Goal: Use online tool/utility: Utilize a website feature to perform a specific function

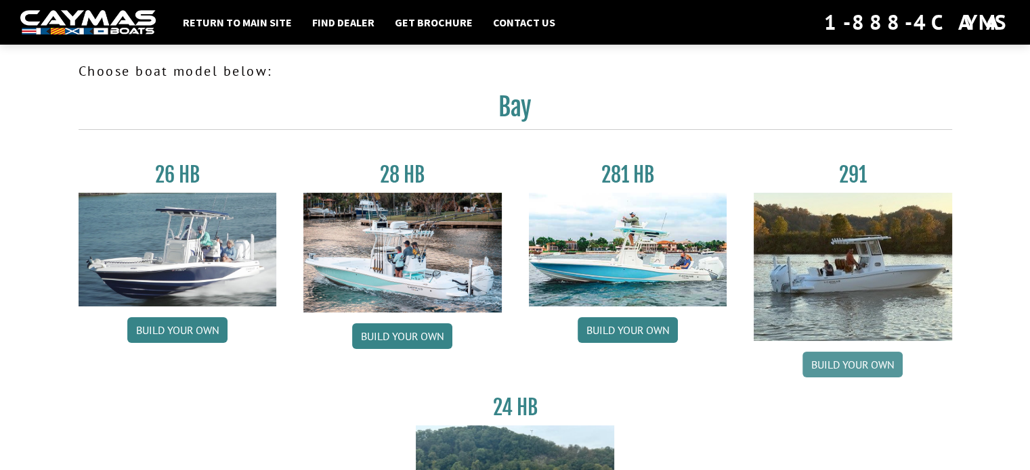
click at [838, 366] on link "Build your own" at bounding box center [852, 365] width 100 height 26
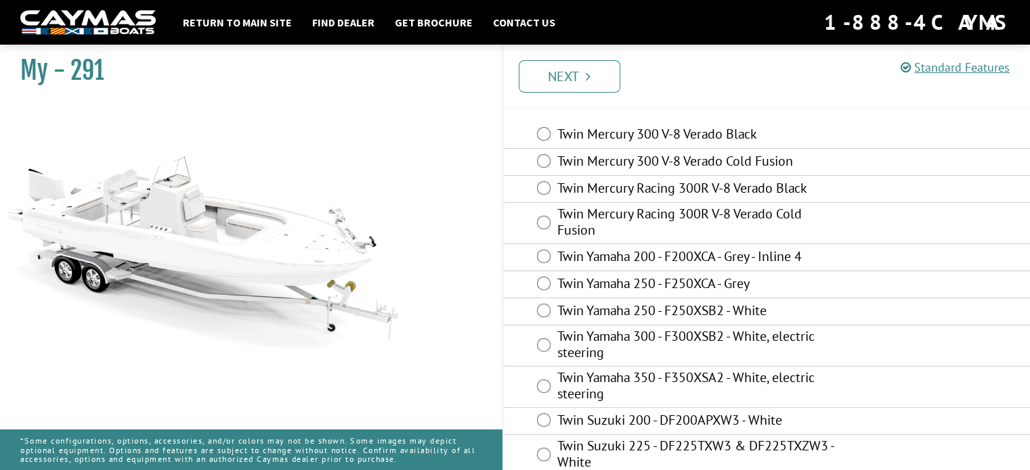
scroll to position [85, 0]
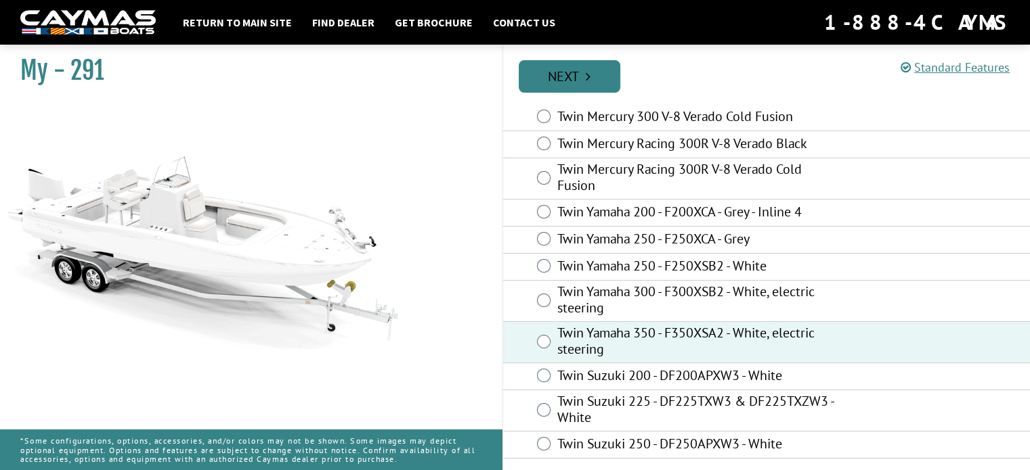
click at [569, 79] on link "Next" at bounding box center [570, 76] width 102 height 32
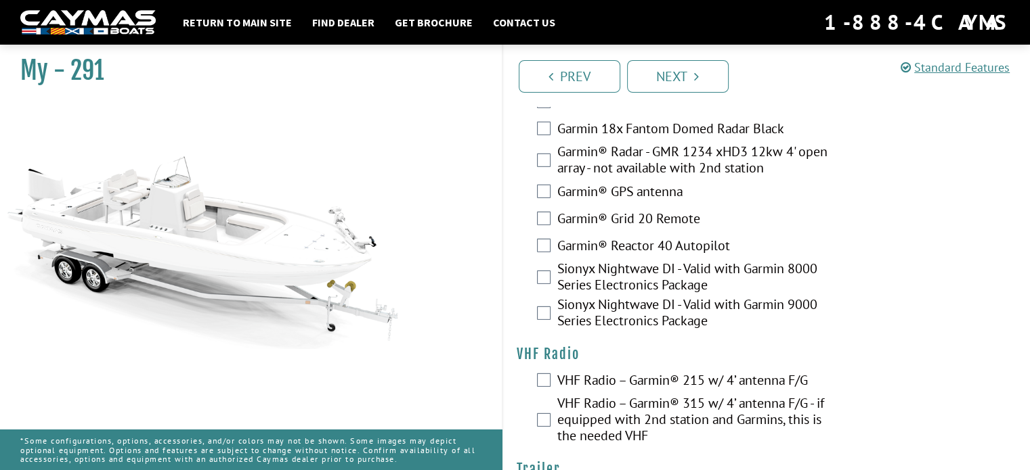
scroll to position [3994, 0]
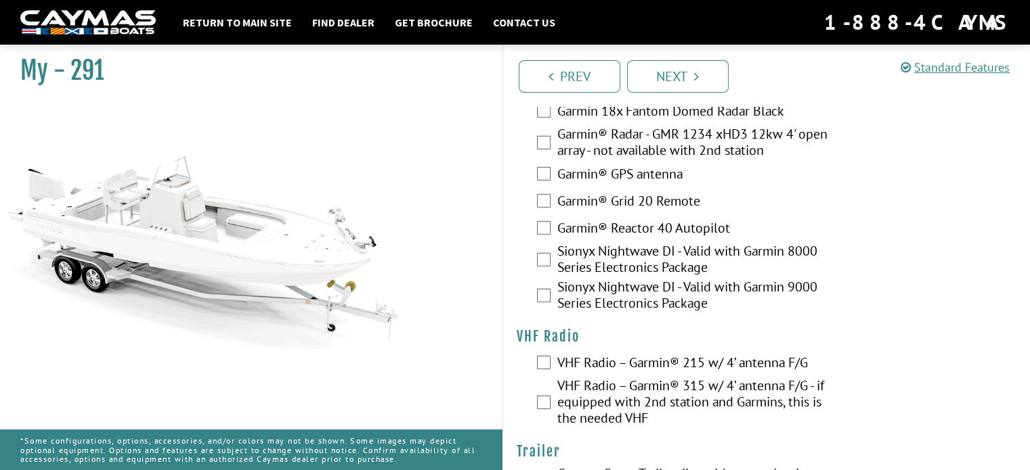
click at [552, 351] on div "VHF Radio – Garmin® 215 w/ 4’ antenna F/G" at bounding box center [766, 364] width 527 height 27
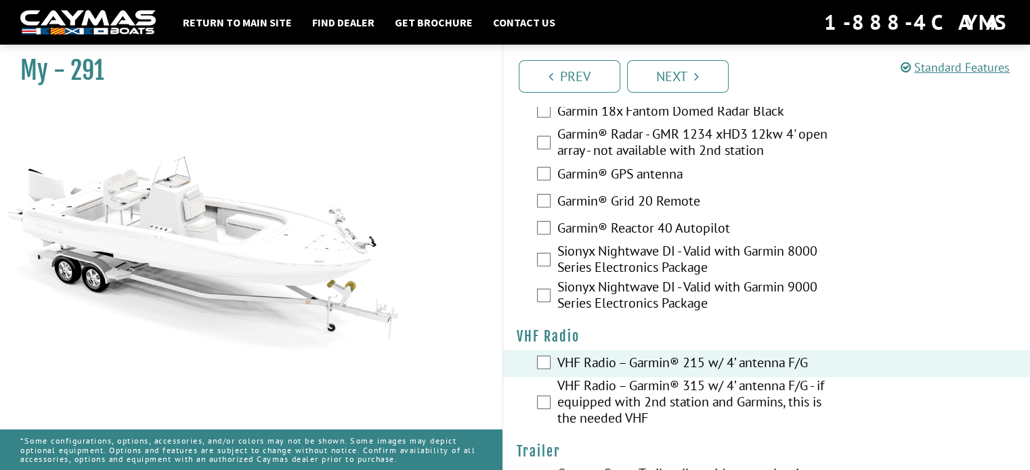
scroll to position [4033, 0]
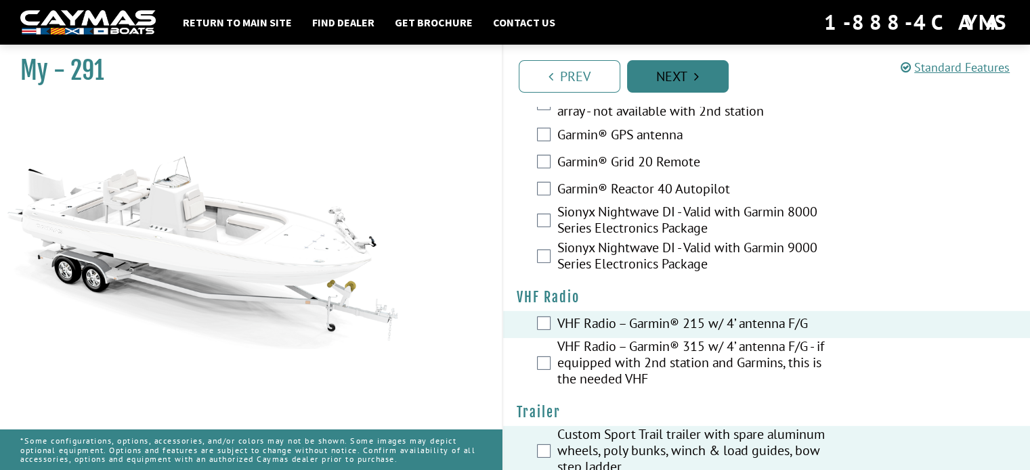
click at [676, 67] on link "Next" at bounding box center [678, 76] width 102 height 32
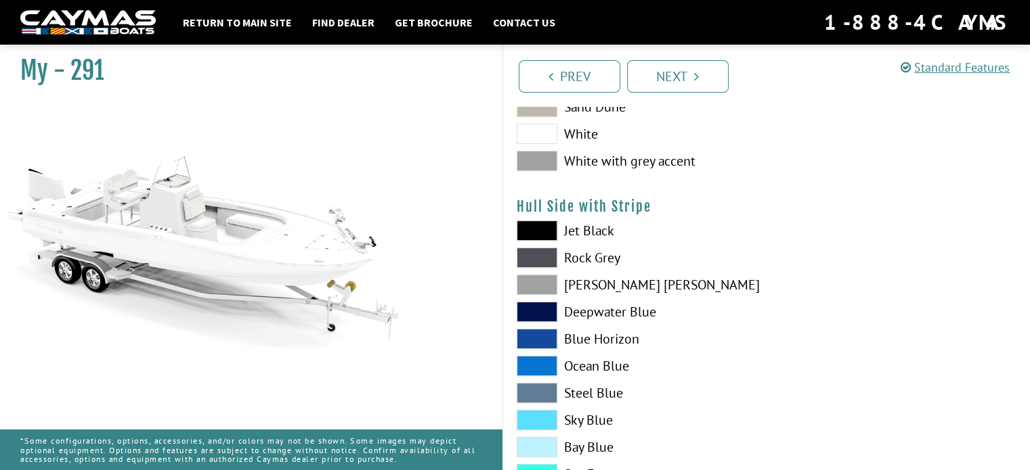
scroll to position [68, 0]
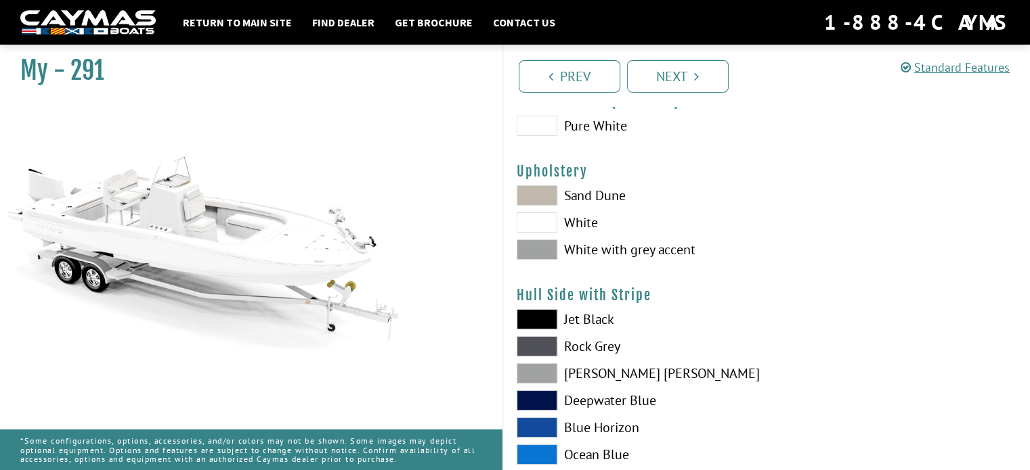
drag, startPoint x: 535, startPoint y: 198, endPoint x: 542, endPoint y: 198, distance: 7.4
click at [536, 197] on span at bounding box center [536, 195] width 41 height 20
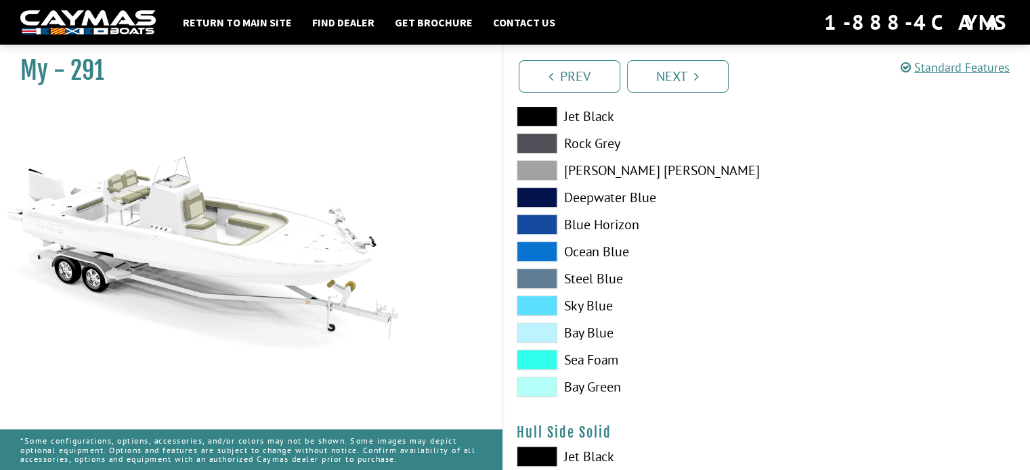
scroll to position [135, 0]
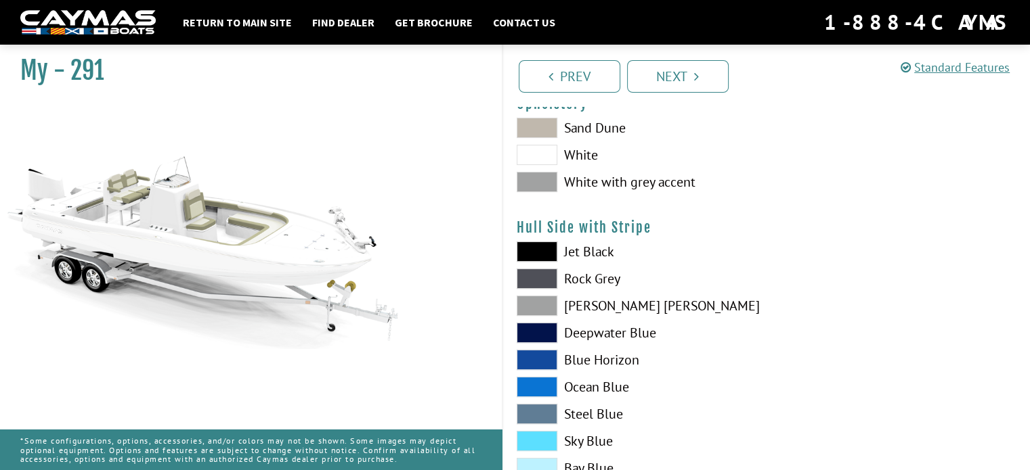
click at [531, 435] on span at bounding box center [536, 441] width 41 height 20
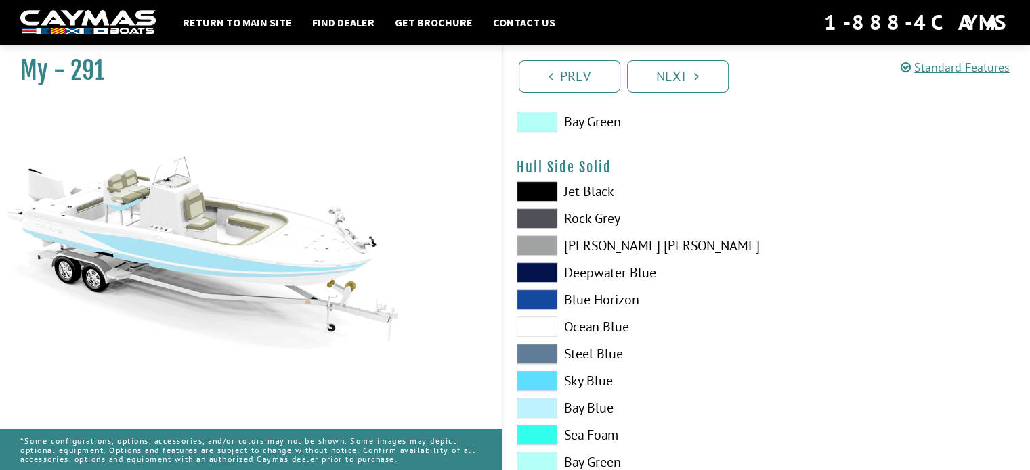
scroll to position [609, 0]
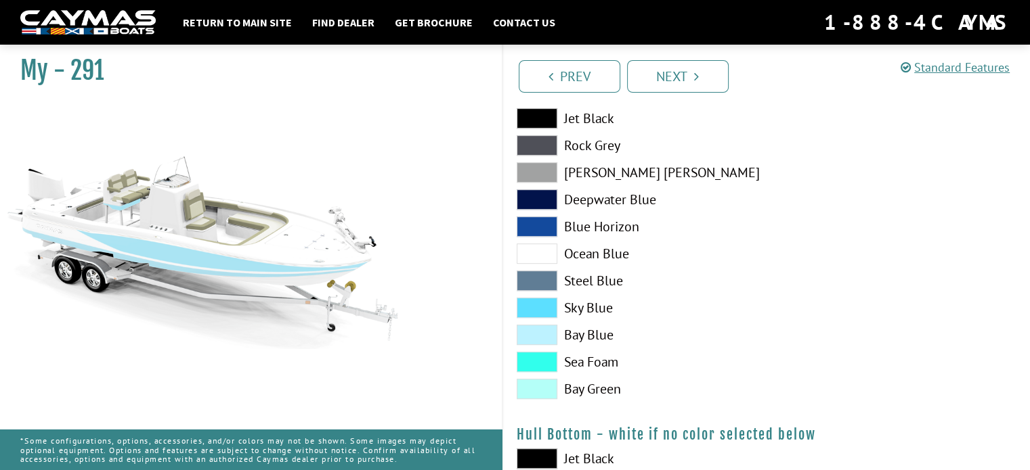
click at [536, 307] on span at bounding box center [536, 308] width 41 height 20
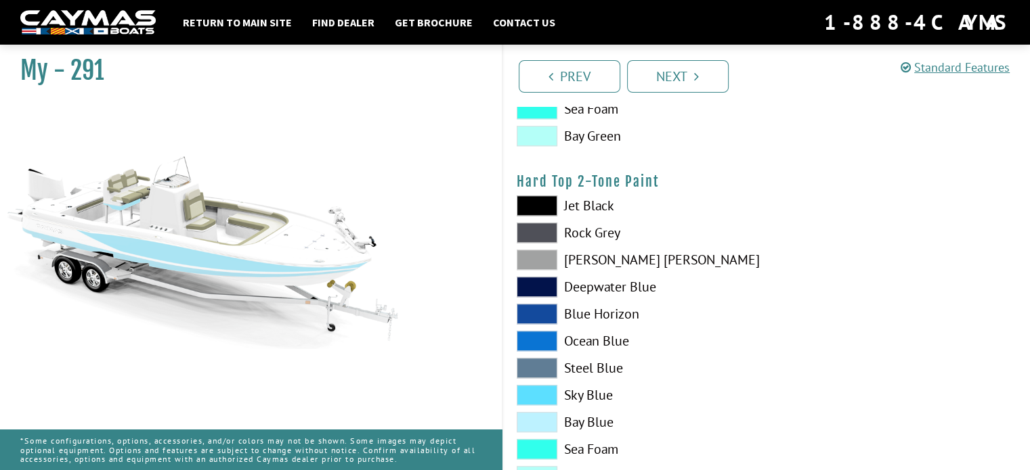
scroll to position [1354, 0]
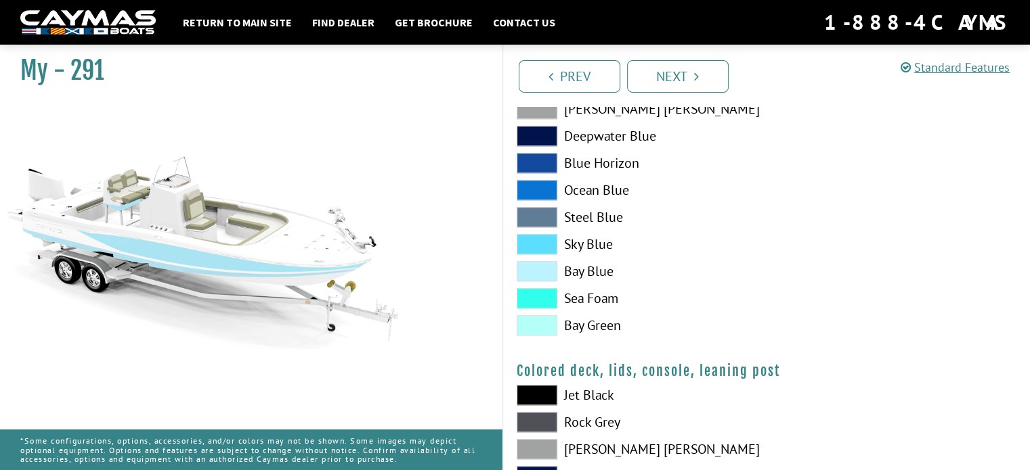
click at [544, 246] on span at bounding box center [536, 244] width 41 height 20
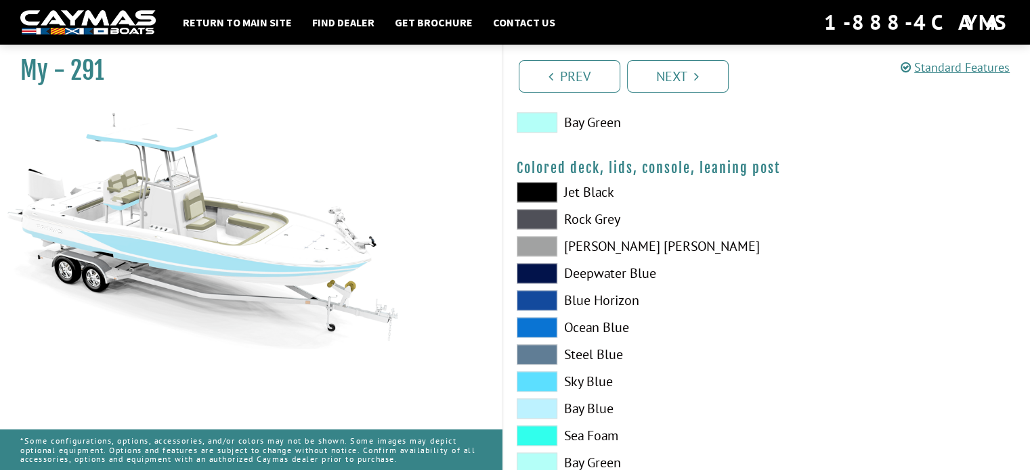
click at [531, 381] on span at bounding box center [536, 382] width 41 height 20
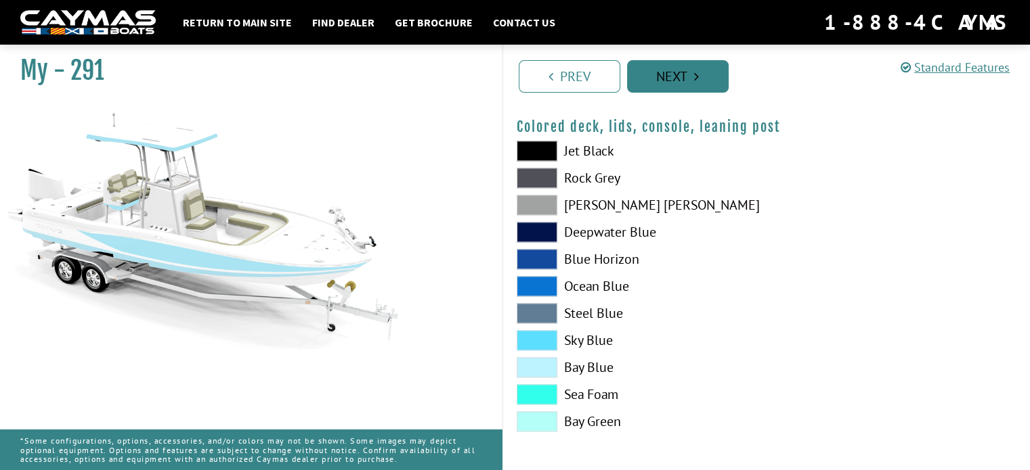
click at [686, 76] on link "Next" at bounding box center [678, 76] width 102 height 32
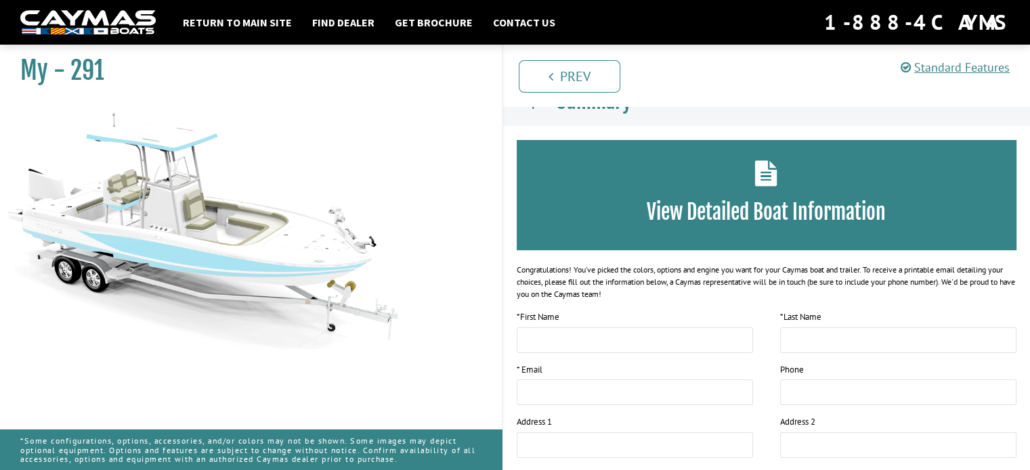
scroll to position [0, 0]
